Goal: Navigation & Orientation: Find specific page/section

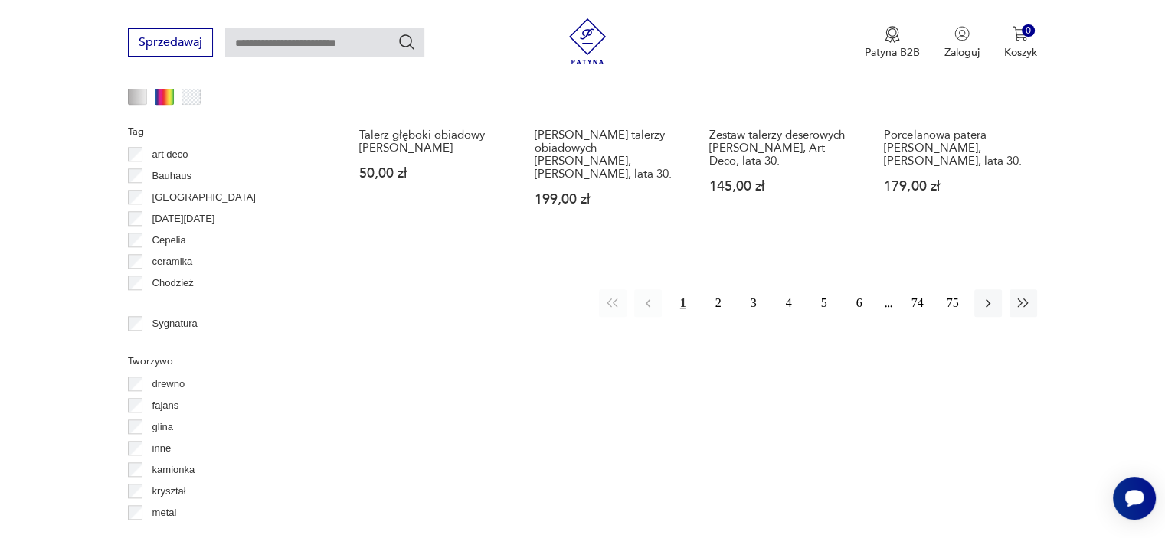
scroll to position [1477, 0]
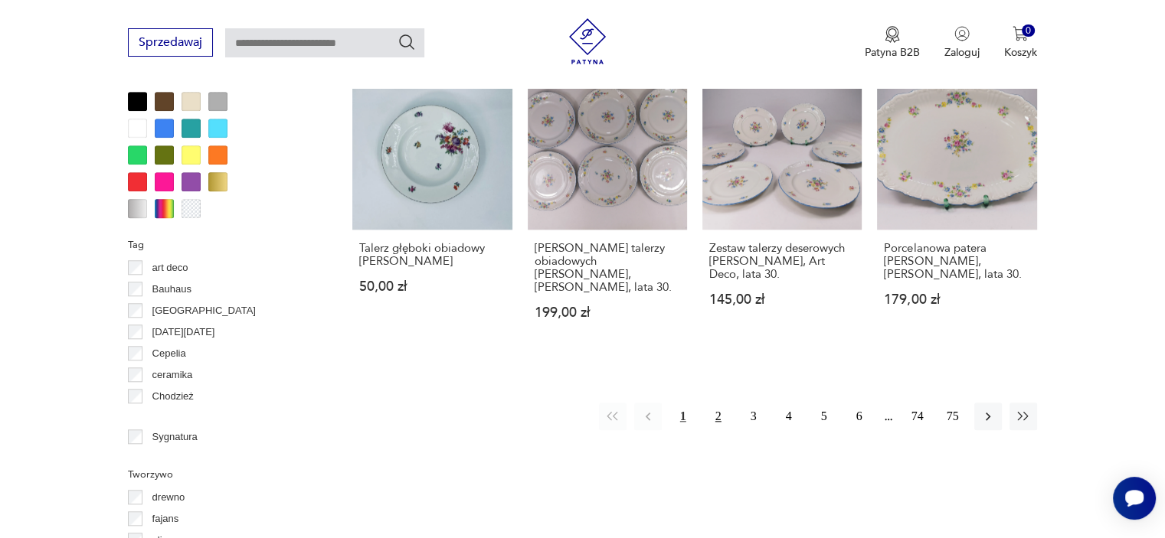
click at [713, 403] on button "2" at bounding box center [719, 417] width 28 height 28
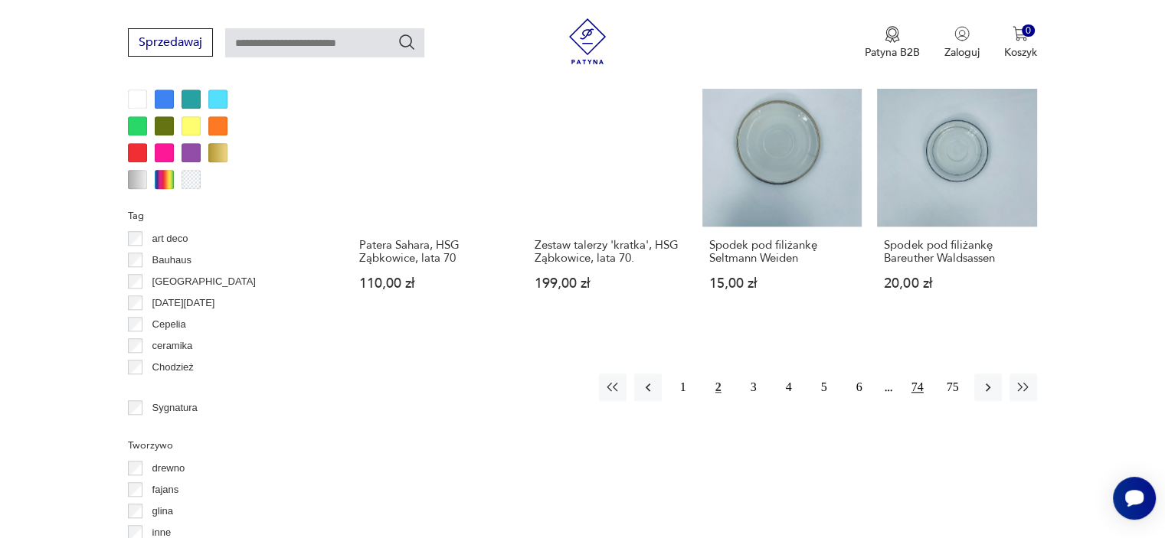
scroll to position [1555, 0]
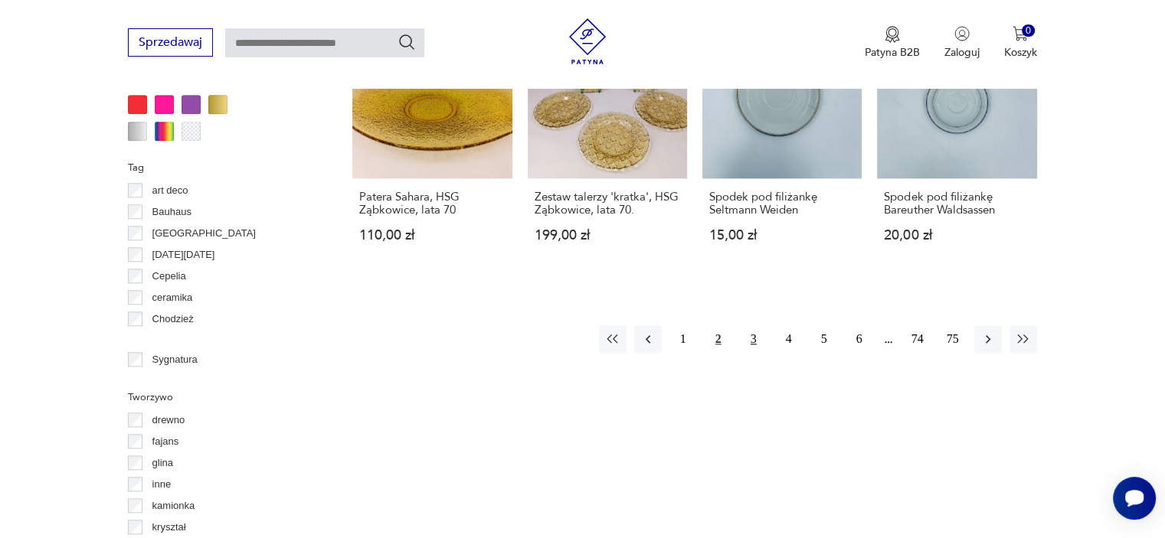
click at [756, 325] on button "3" at bounding box center [754, 339] width 28 height 28
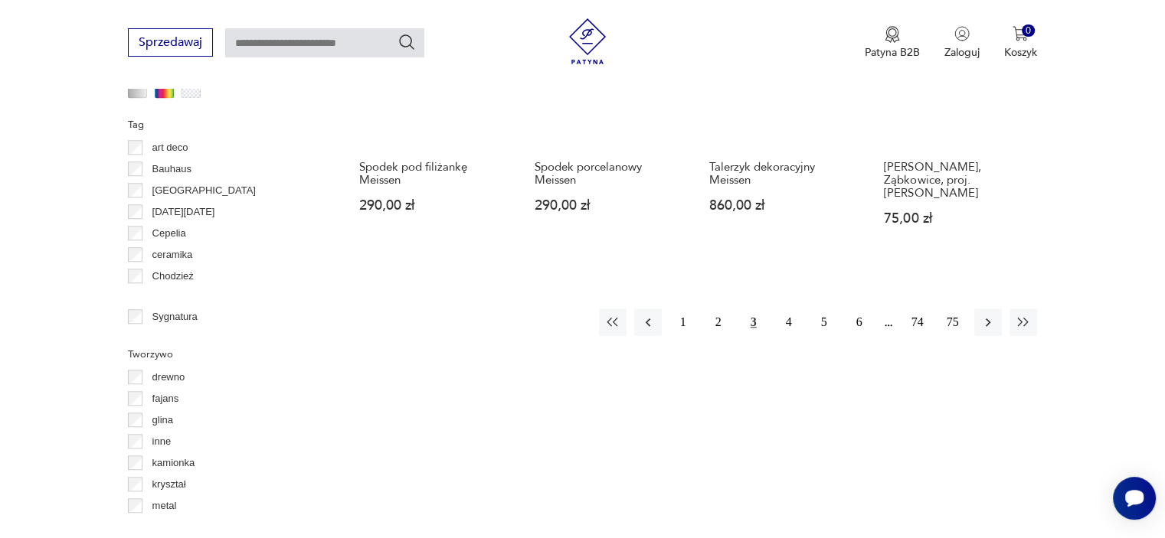
scroll to position [1631, 0]
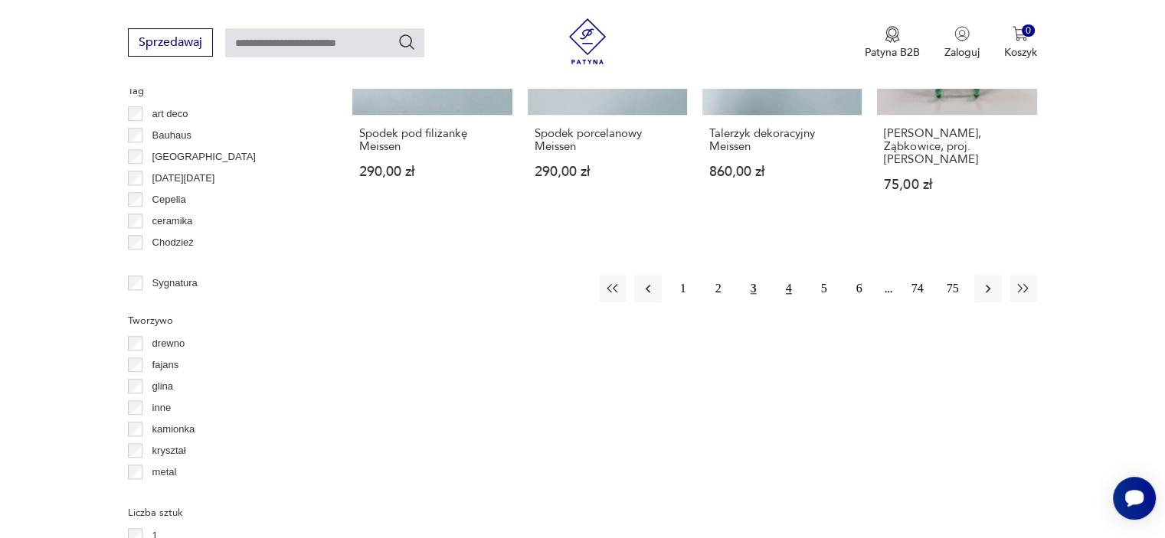
click at [787, 275] on button "4" at bounding box center [789, 289] width 28 height 28
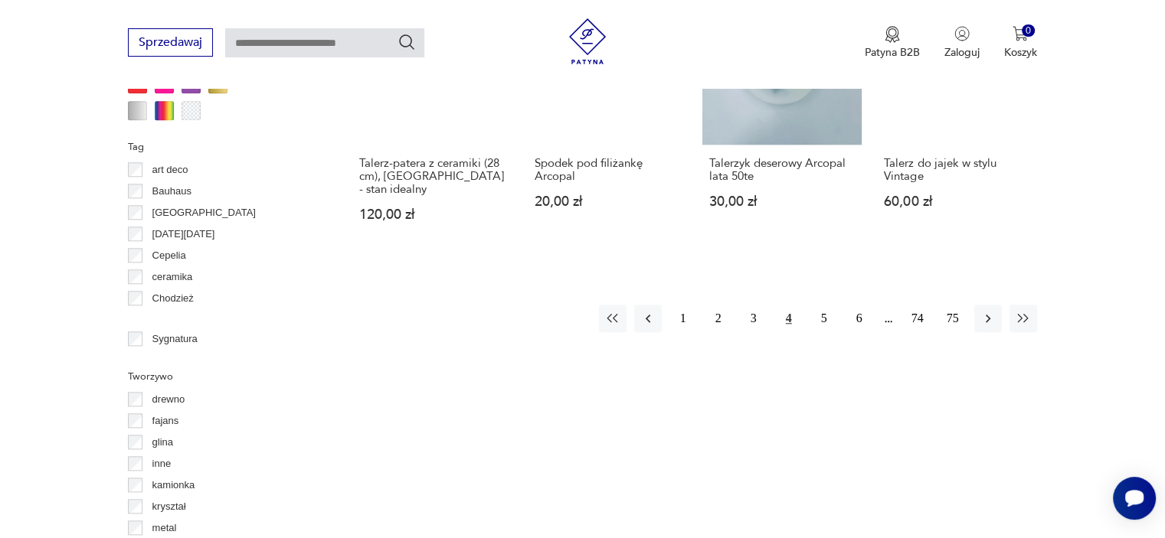
scroll to position [1631, 0]
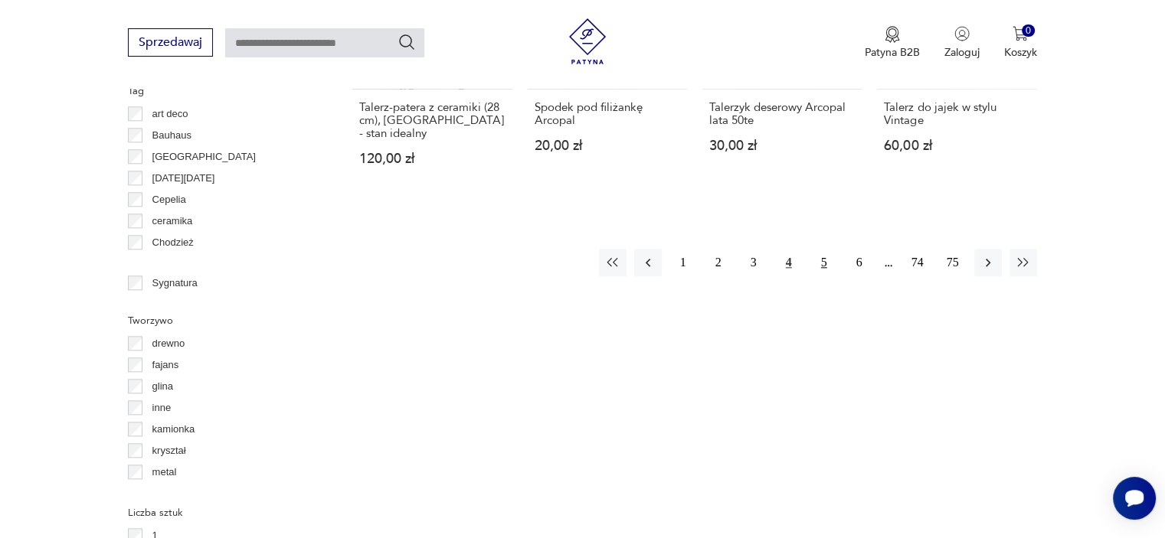
click at [820, 249] on button "5" at bounding box center [824, 263] width 28 height 28
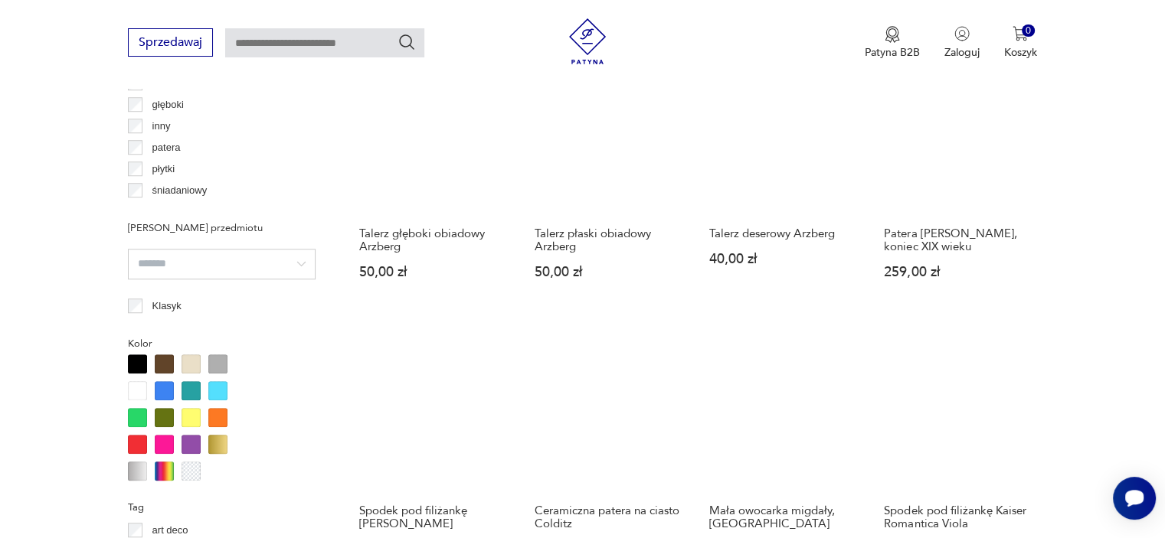
scroll to position [1478, 0]
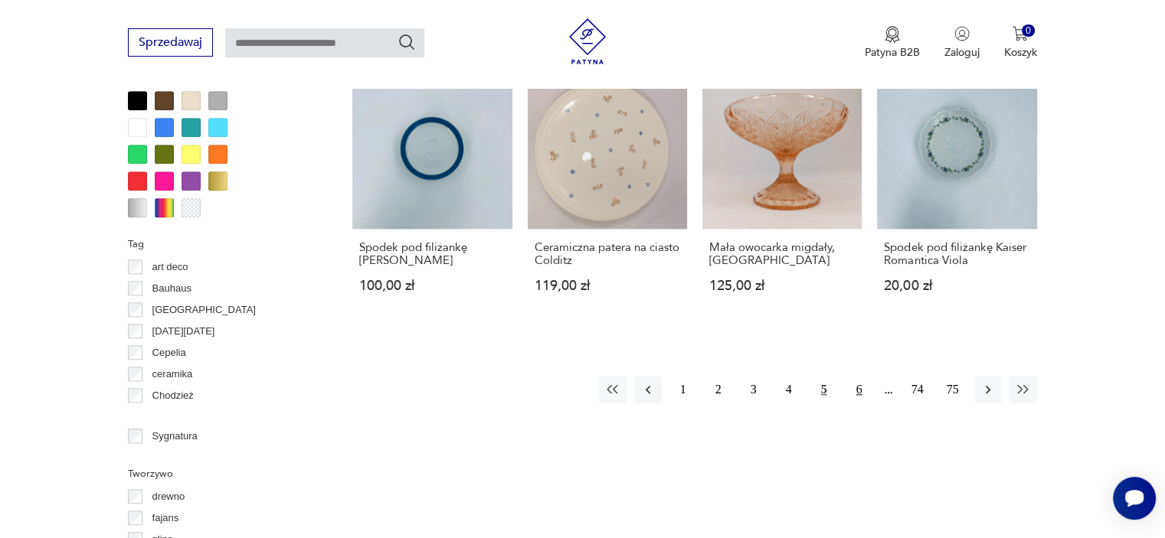
click at [853, 376] on button "6" at bounding box center [859, 390] width 28 height 28
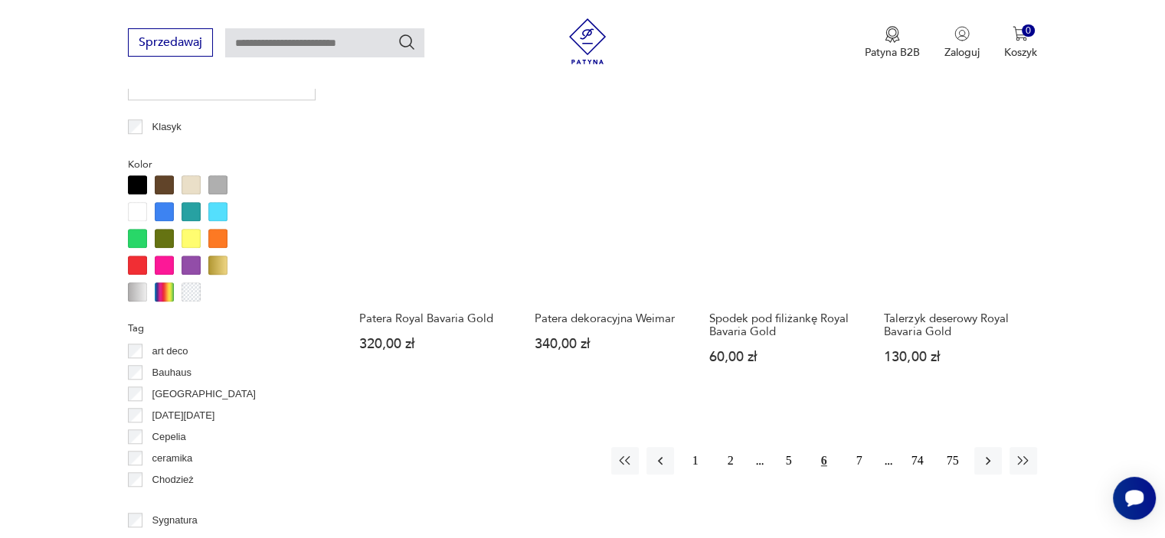
scroll to position [1401, 0]
